Goal: Check status: Verify the current state of an ongoing process or item

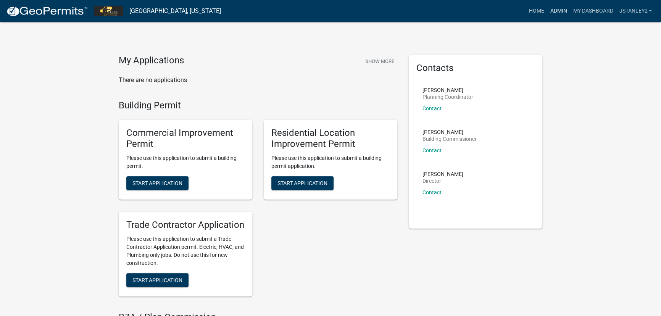
click at [559, 10] on link "Admin" at bounding box center [557, 11] width 23 height 14
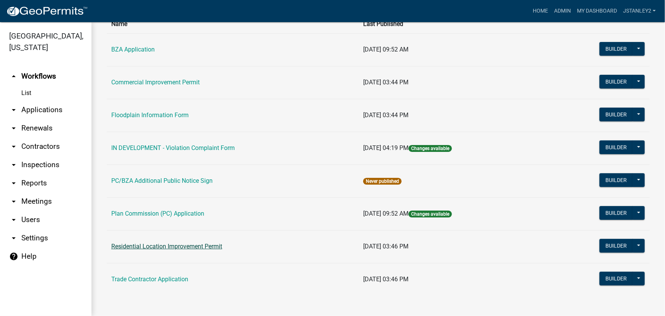
scroll to position [66, 0]
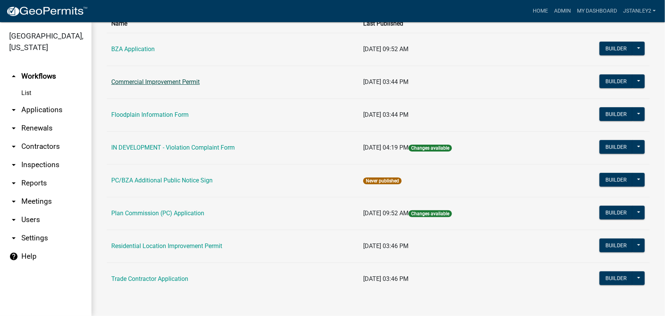
click at [154, 80] on link "Commercial Improvement Permit" at bounding box center [155, 81] width 88 height 7
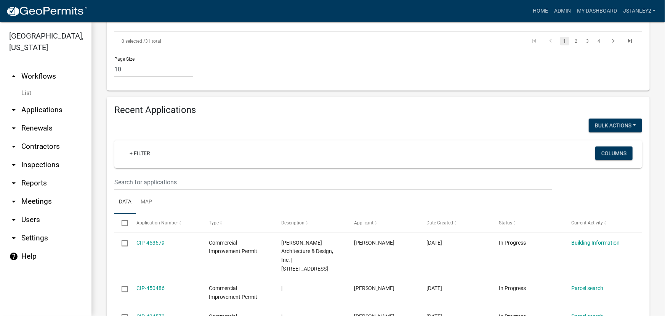
scroll to position [520, 0]
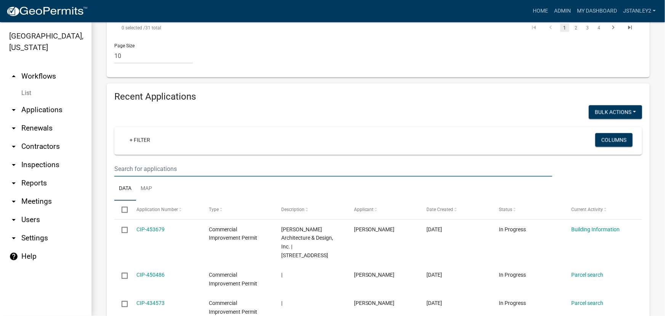
click at [124, 170] on input "text" at bounding box center [333, 169] width 438 height 16
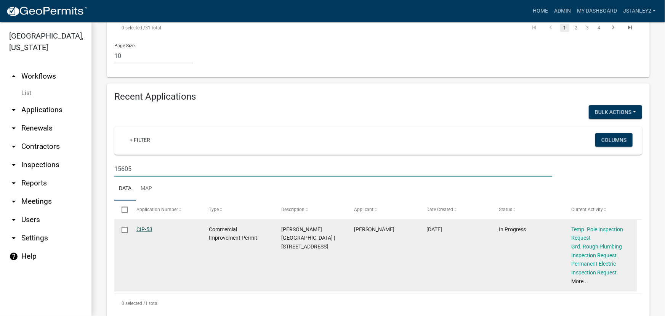
type input "15605"
click at [146, 228] on link "CIP-53" at bounding box center [145, 229] width 16 height 6
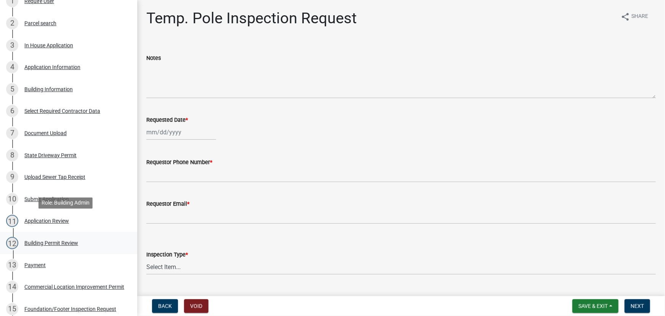
scroll to position [208, 0]
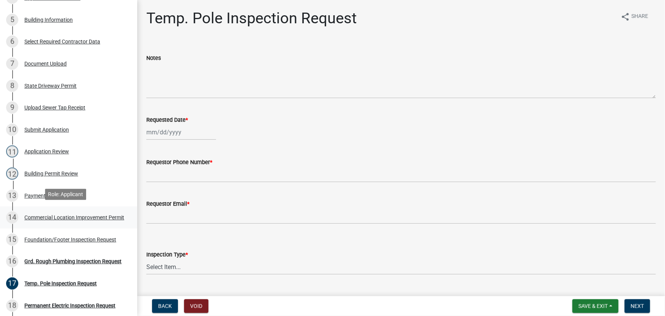
click at [61, 215] on div "Commercial Location Improvement Permit" at bounding box center [74, 217] width 100 height 5
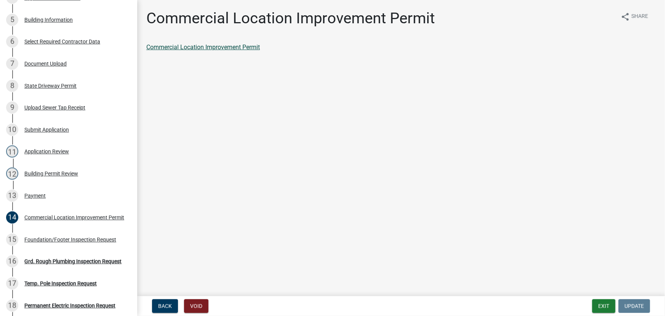
click at [229, 47] on link "Commercial Location Improvement Permit" at bounding box center [203, 46] width 114 height 7
